Goal: Task Accomplishment & Management: Manage account settings

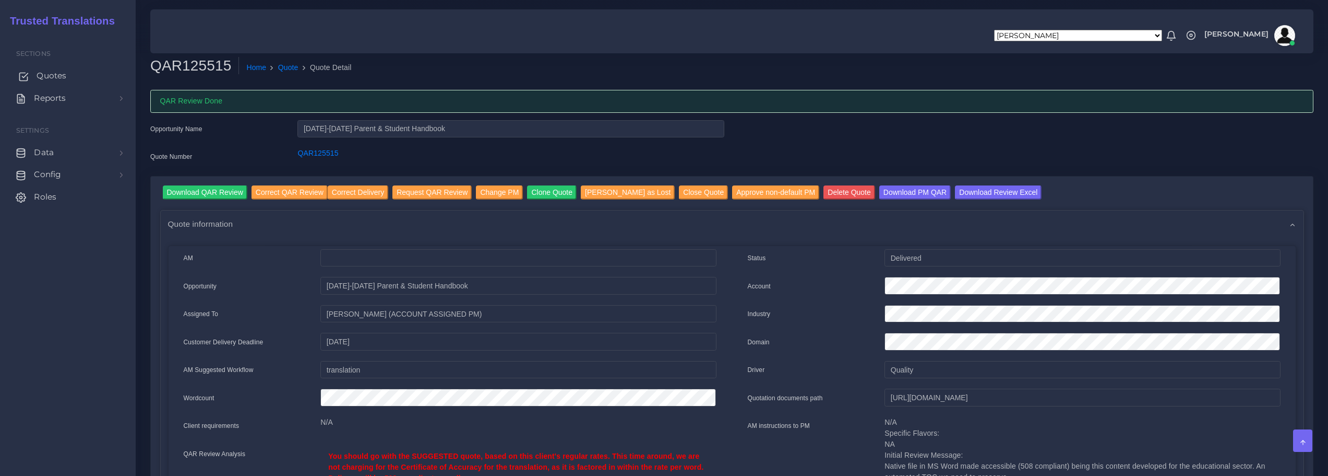
click at [58, 71] on span "Quotes" at bounding box center [52, 75] width 30 height 11
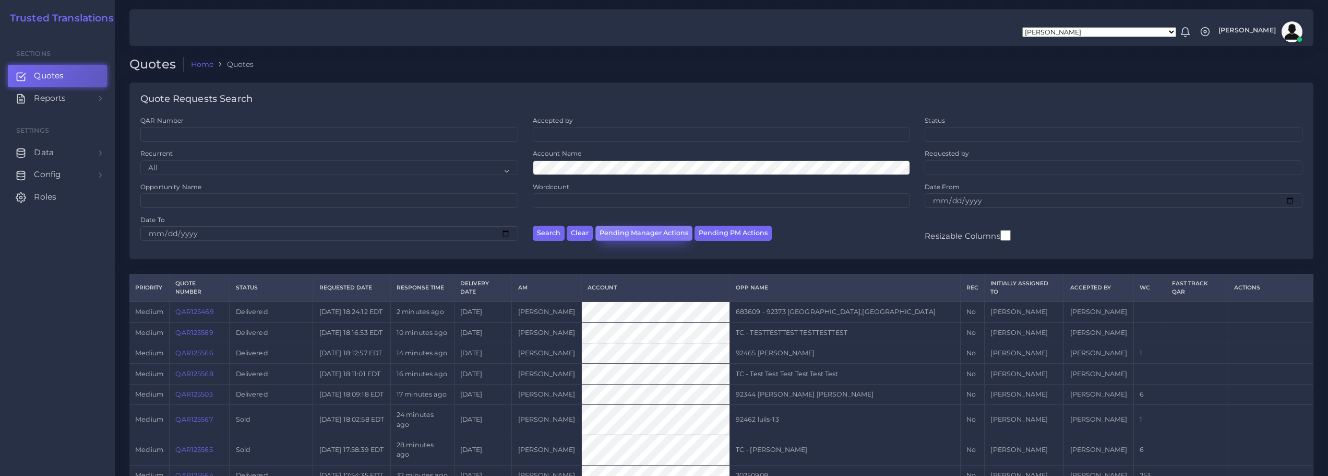
click at [653, 238] on button "Pending Manager Actions" at bounding box center [644, 232] width 97 height 15
select select "awaiting_manager_initial_review"
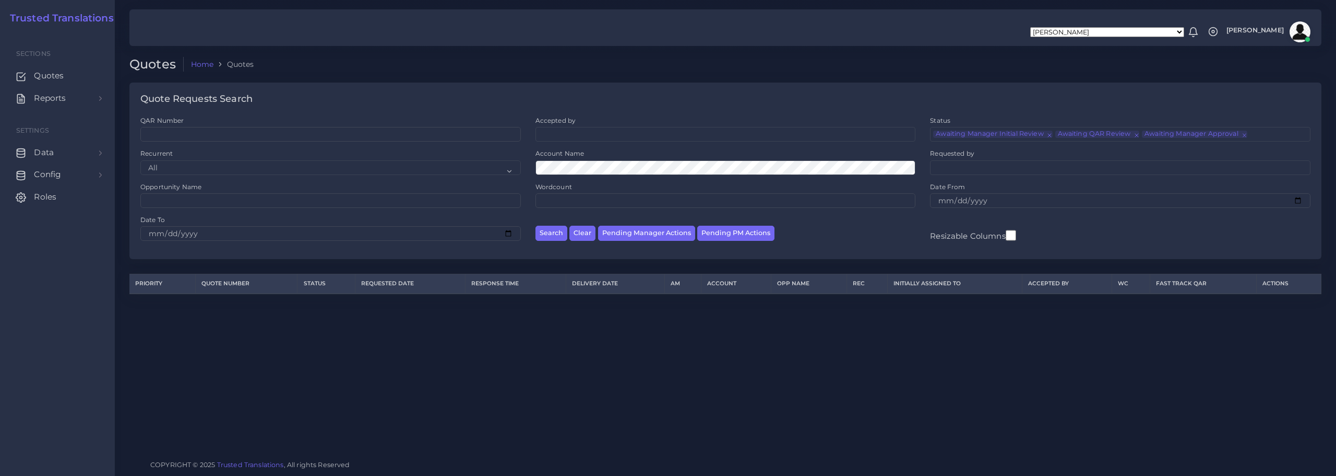
click at [1300, 31] on img at bounding box center [1300, 31] width 21 height 21
click at [1259, 81] on link "Logout" at bounding box center [1270, 83] width 87 height 18
